Goal: Task Accomplishment & Management: Manage account settings

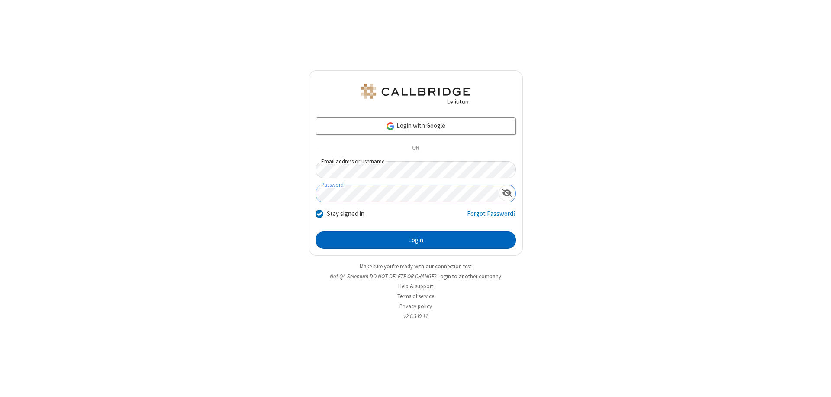
click at [416, 240] on button "Login" at bounding box center [416, 239] width 200 height 17
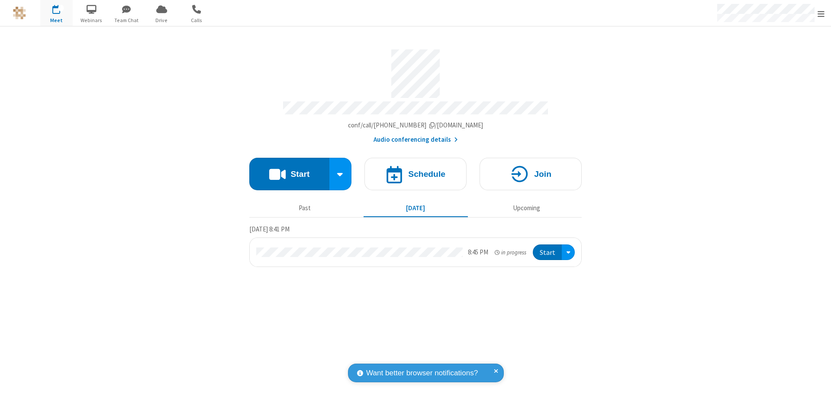
click at [821, 13] on span "Open menu" at bounding box center [821, 14] width 7 height 9
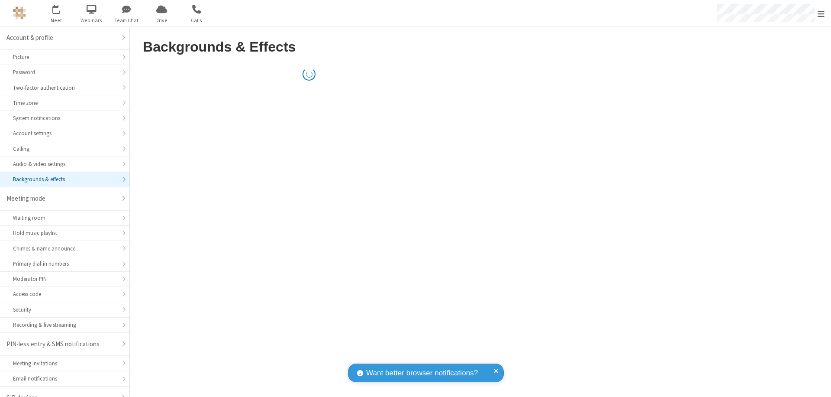
scroll to position [12, 0]
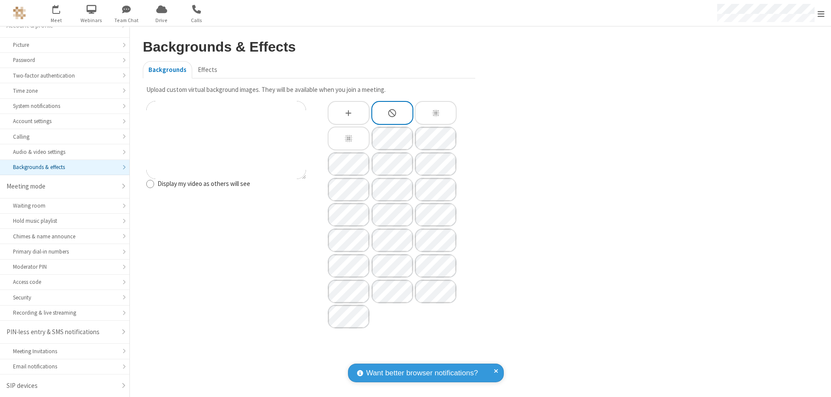
type input "C:\fakepath\virtual_background_test.jpg"
